Goal: Information Seeking & Learning: Learn about a topic

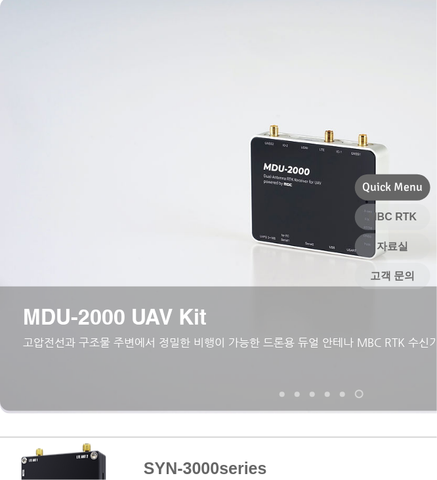
scroll to position [131, 0]
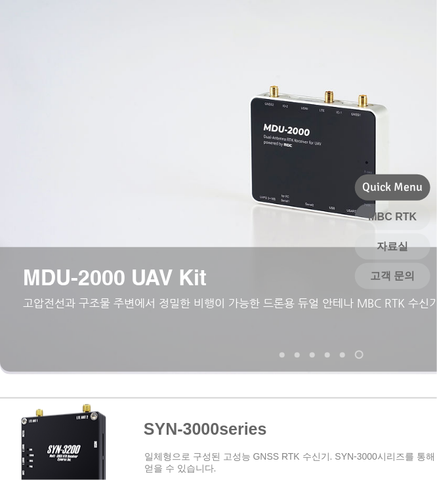
click at [262, 306] on span "​고압전선과 구조물 주변에서 정밀한 비행이 가능한 드론용 듀얼 안테나 MBC RTK 수신기" at bounding box center [231, 303] width 417 height 13
click at [127, 308] on span "​고압전선과 구조물 주변에서 정밀한 비행이 가능한 드론용 듀얼 안테나 MBC RTK 수신기" at bounding box center [231, 303] width 417 height 13
click at [97, 291] on p "MDU-2000 UAV Kit" at bounding box center [128, 278] width 210 height 26
drag, startPoint x: 277, startPoint y: 352, endPoint x: 284, endPoint y: 350, distance: 7.7
click at [278, 351] on nav "슬라이드" at bounding box center [322, 355] width 94 height 9
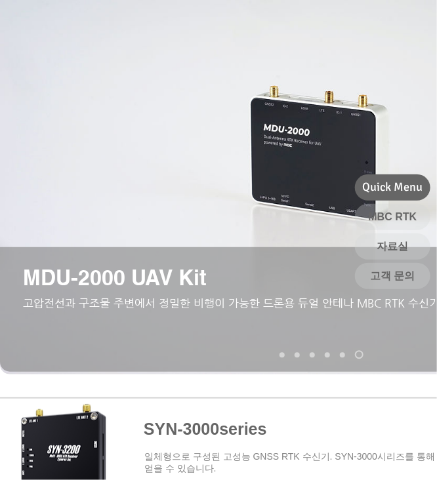
click at [285, 354] on nav "슬라이드" at bounding box center [322, 355] width 94 height 9
click at [284, 354] on link "SYN-3000 series" at bounding box center [282, 354] width 5 height 5
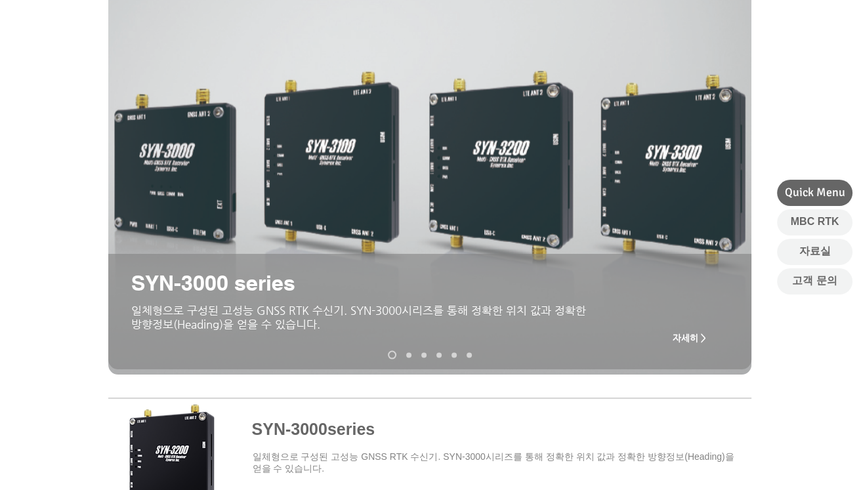
click at [468, 354] on link "MDU-2000 UAV Kit" at bounding box center [469, 354] width 5 height 5
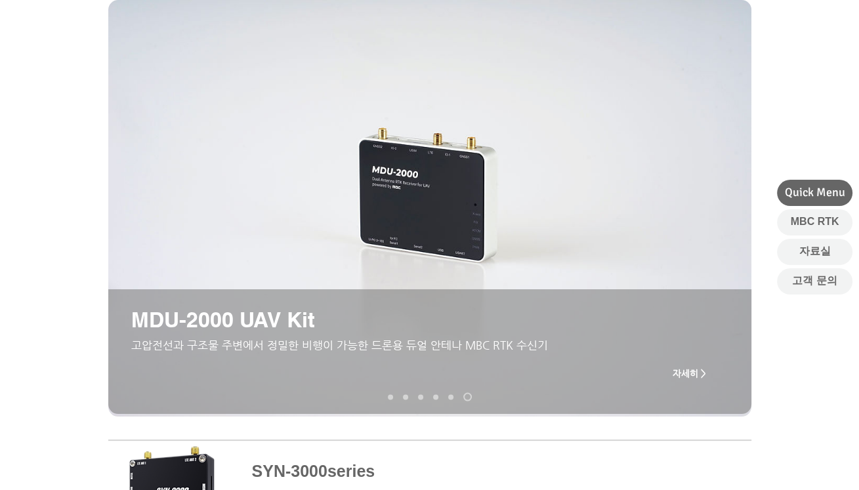
click at [532, 374] on span "자세히 >" at bounding box center [689, 373] width 33 height 10
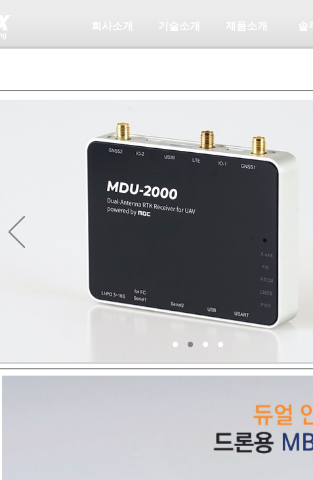
click at [229, 358] on img "슬라이드쇼" at bounding box center [195, 231] width 397 height 262
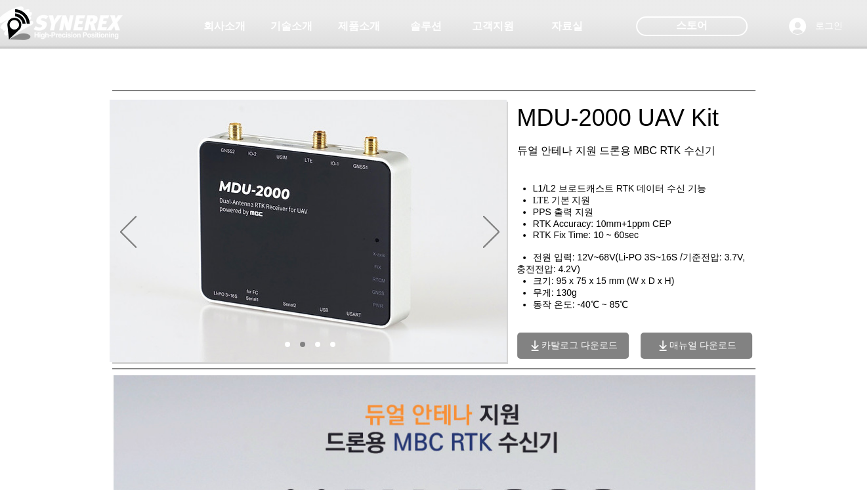
click at [532, 252] on div "main content" at bounding box center [433, 282] width 867 height 163
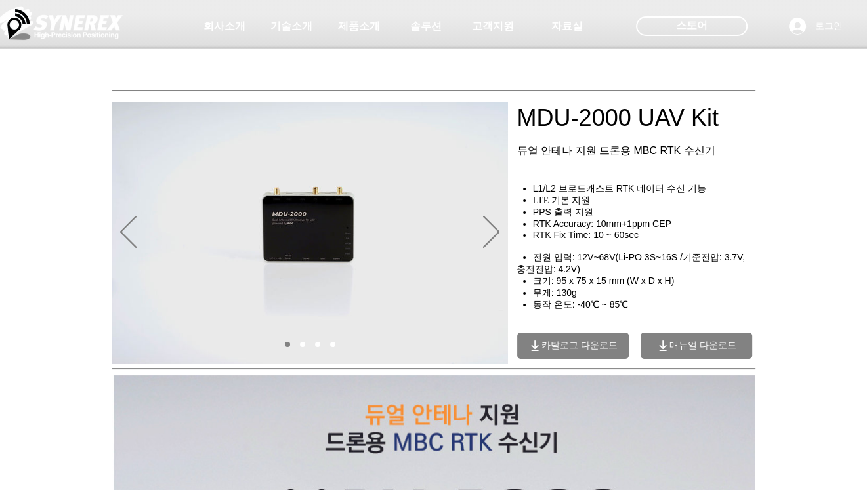
click at [532, 219] on div "main content" at bounding box center [433, 282] width 867 height 163
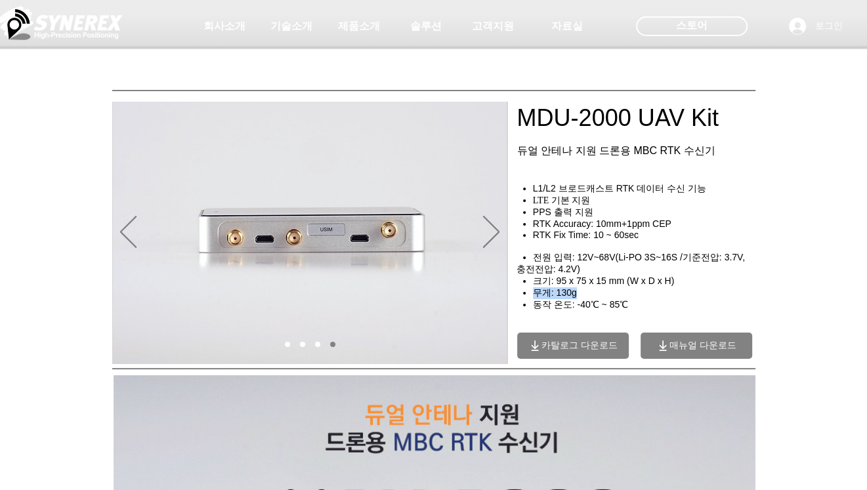
drag, startPoint x: 534, startPoint y: 297, endPoint x: 584, endPoint y: 298, distance: 50.5
click at [532, 298] on h4 "무게: 130g" at bounding box center [649, 293] width 232 height 12
drag, startPoint x: 584, startPoint y: 298, endPoint x: 559, endPoint y: 298, distance: 24.9
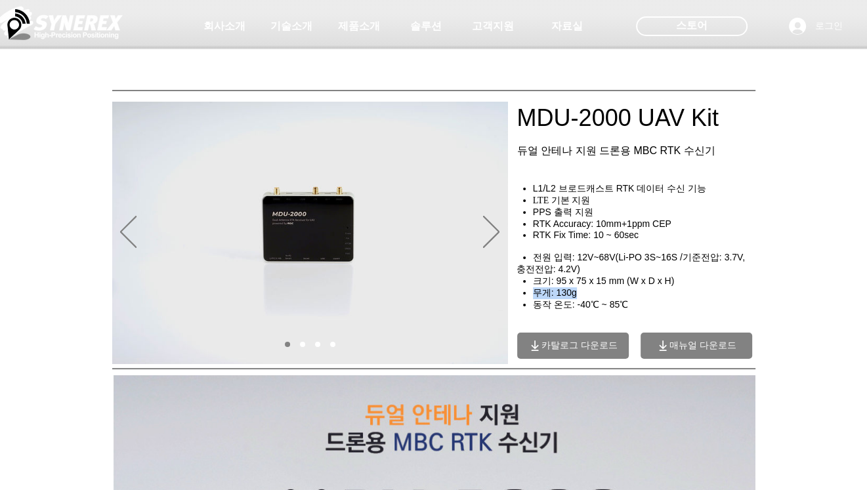
copy span "무게: 130g"
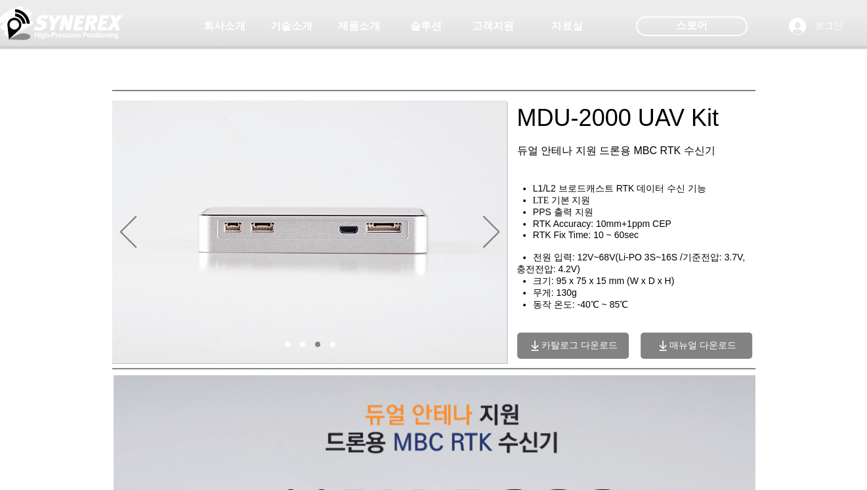
click at [532, 341] on div "main content" at bounding box center [641, 227] width 250 height 267
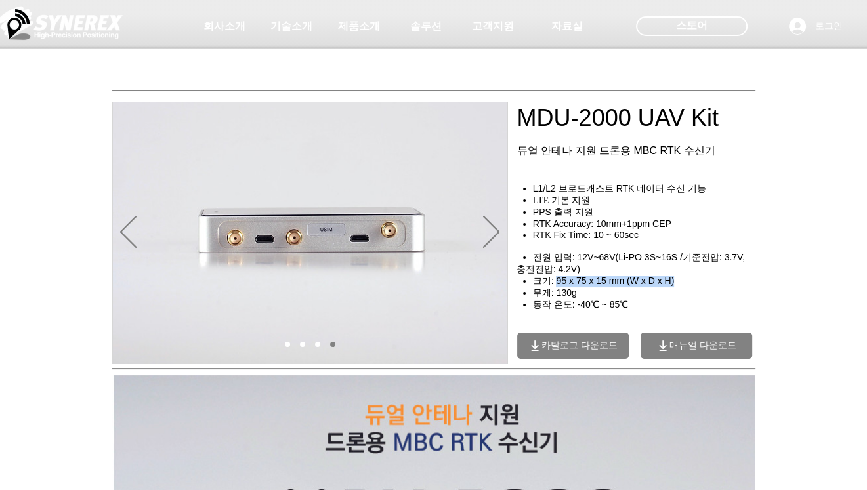
drag, startPoint x: 555, startPoint y: 285, endPoint x: 682, endPoint y: 285, distance: 128.0
click at [532, 285] on h4 "크기: 95 x 75 x 15 mm (W x D x H)" at bounding box center [649, 282] width 232 height 12
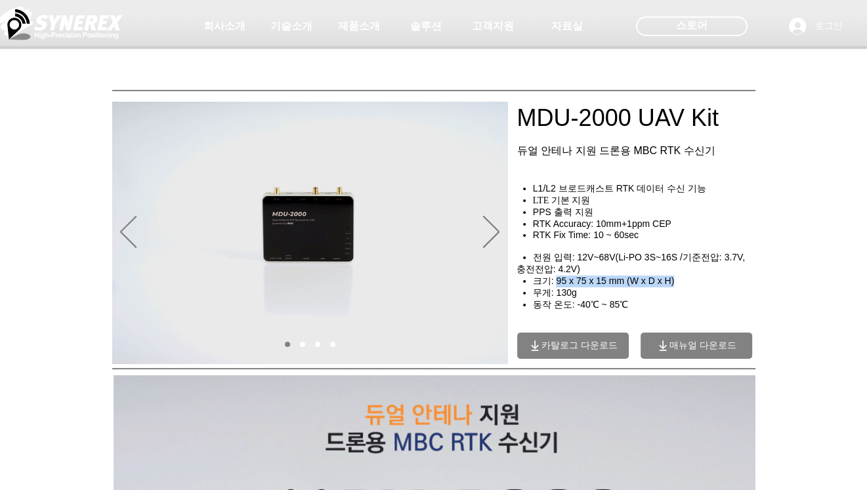
drag, startPoint x: 682, startPoint y: 285, endPoint x: 660, endPoint y: 282, distance: 22.7
copy span "95 x 75 x 15 mm (W x D x H)"
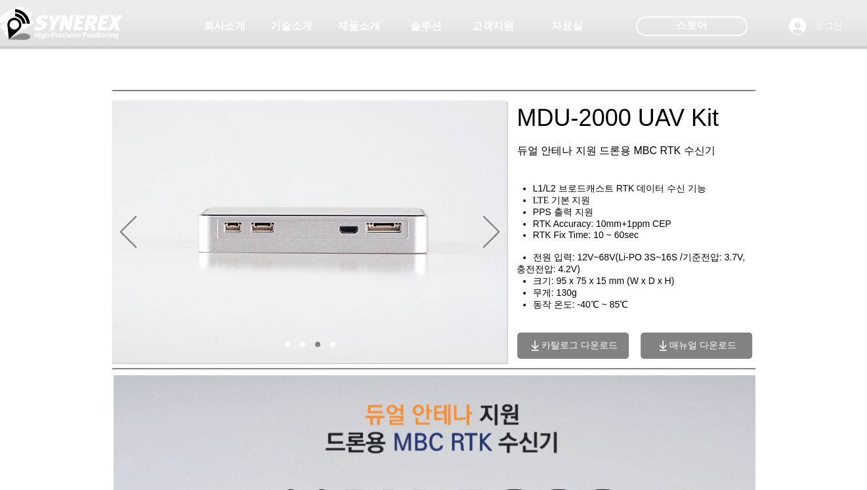
click at [532, 251] on div "main content" at bounding box center [433, 282] width 867 height 163
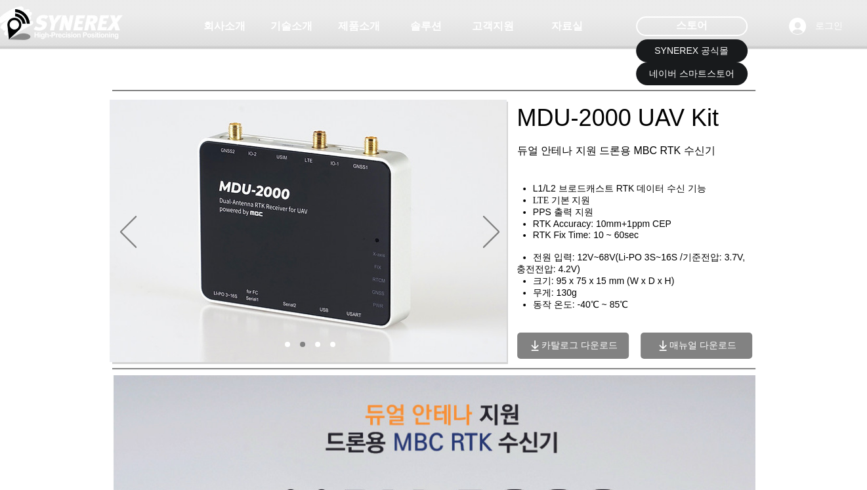
click at [532, 178] on div at bounding box center [433, 97] width 867 height 194
